Goal: Navigation & Orientation: Find specific page/section

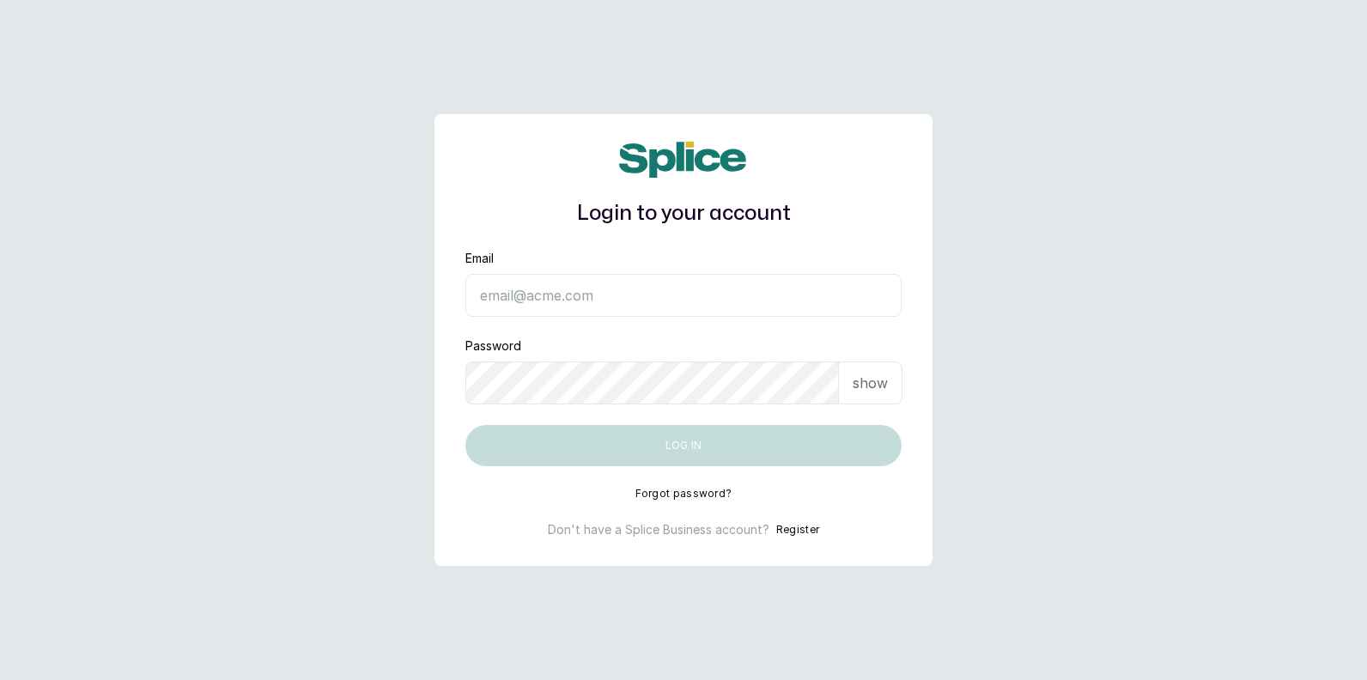
type input "[EMAIL_ADDRESS][DOMAIN_NAME]"
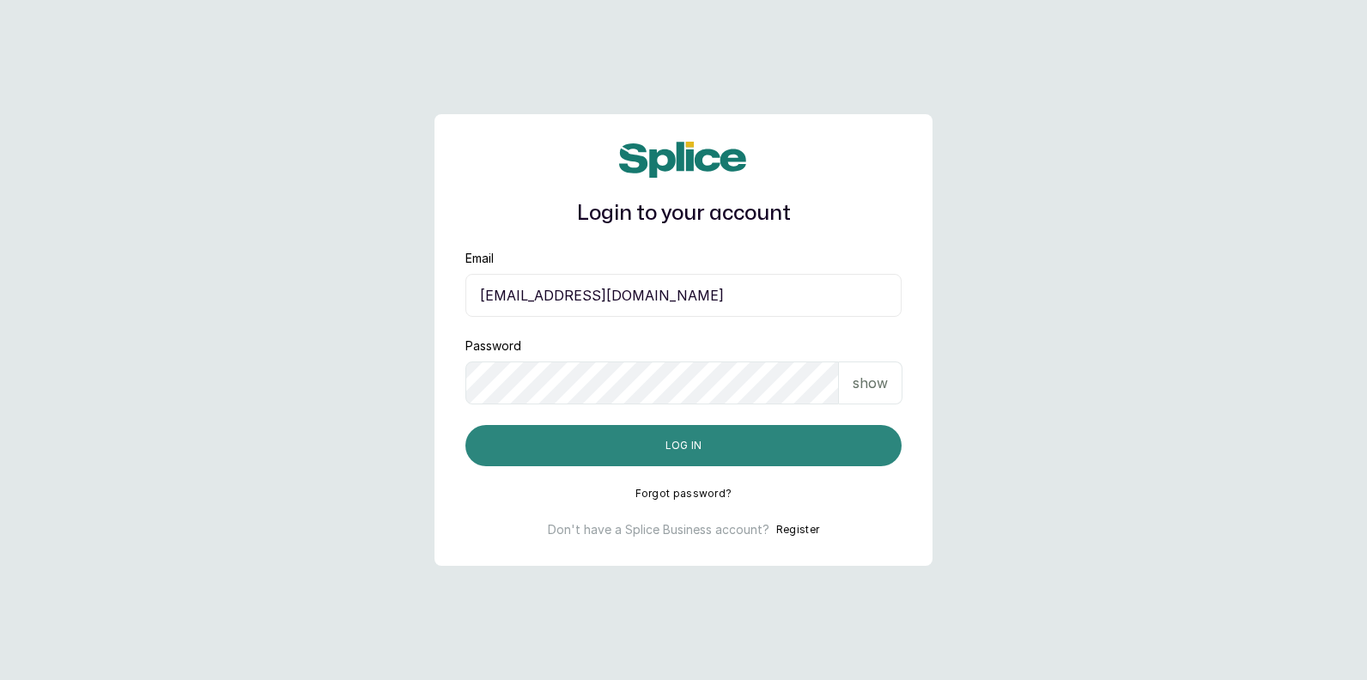
click at [645, 448] on button "Log in" at bounding box center [683, 445] width 436 height 41
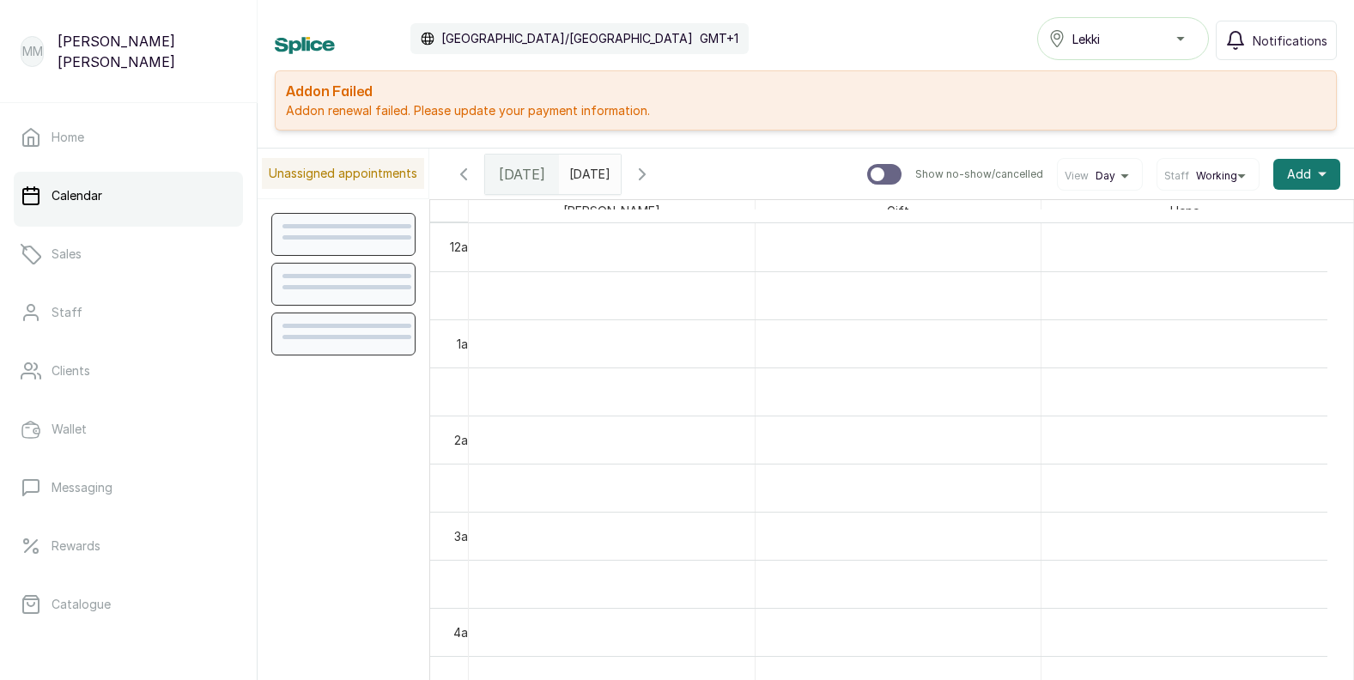
scroll to position [578, 0]
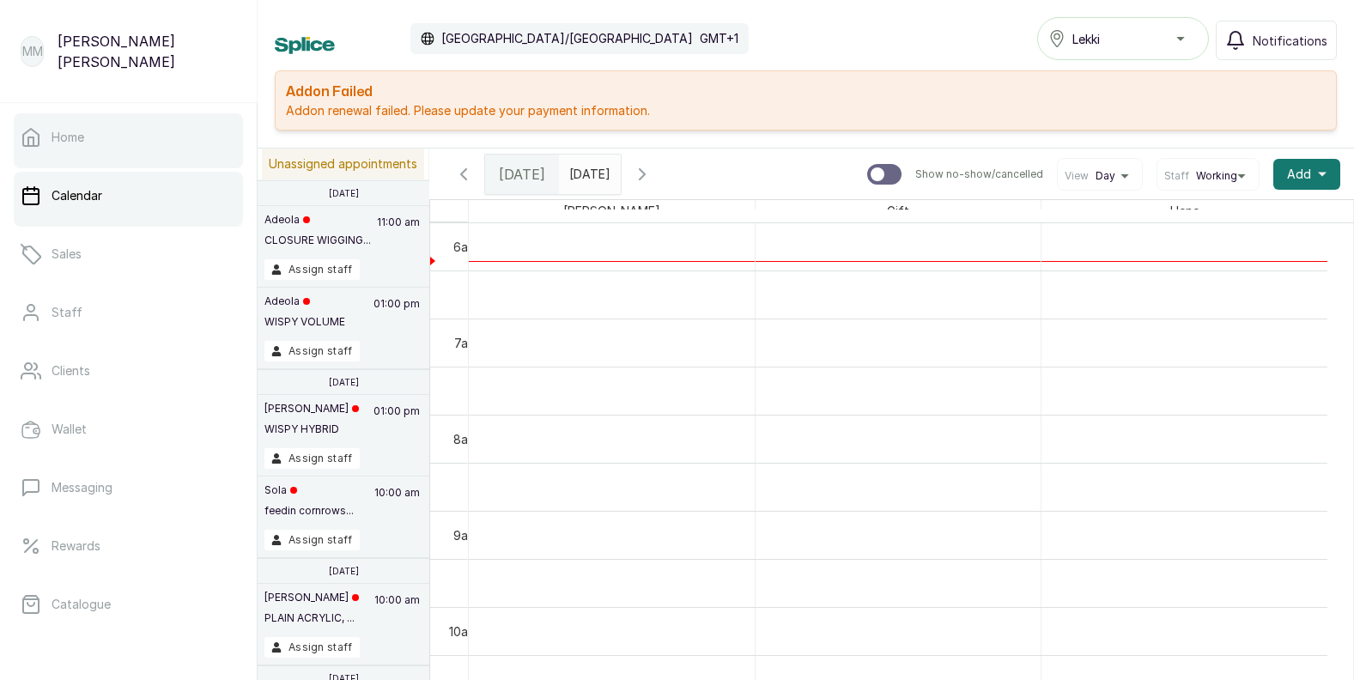
click at [62, 137] on p "Home" at bounding box center [68, 137] width 33 height 17
